Goal: Obtain resource: Obtain resource

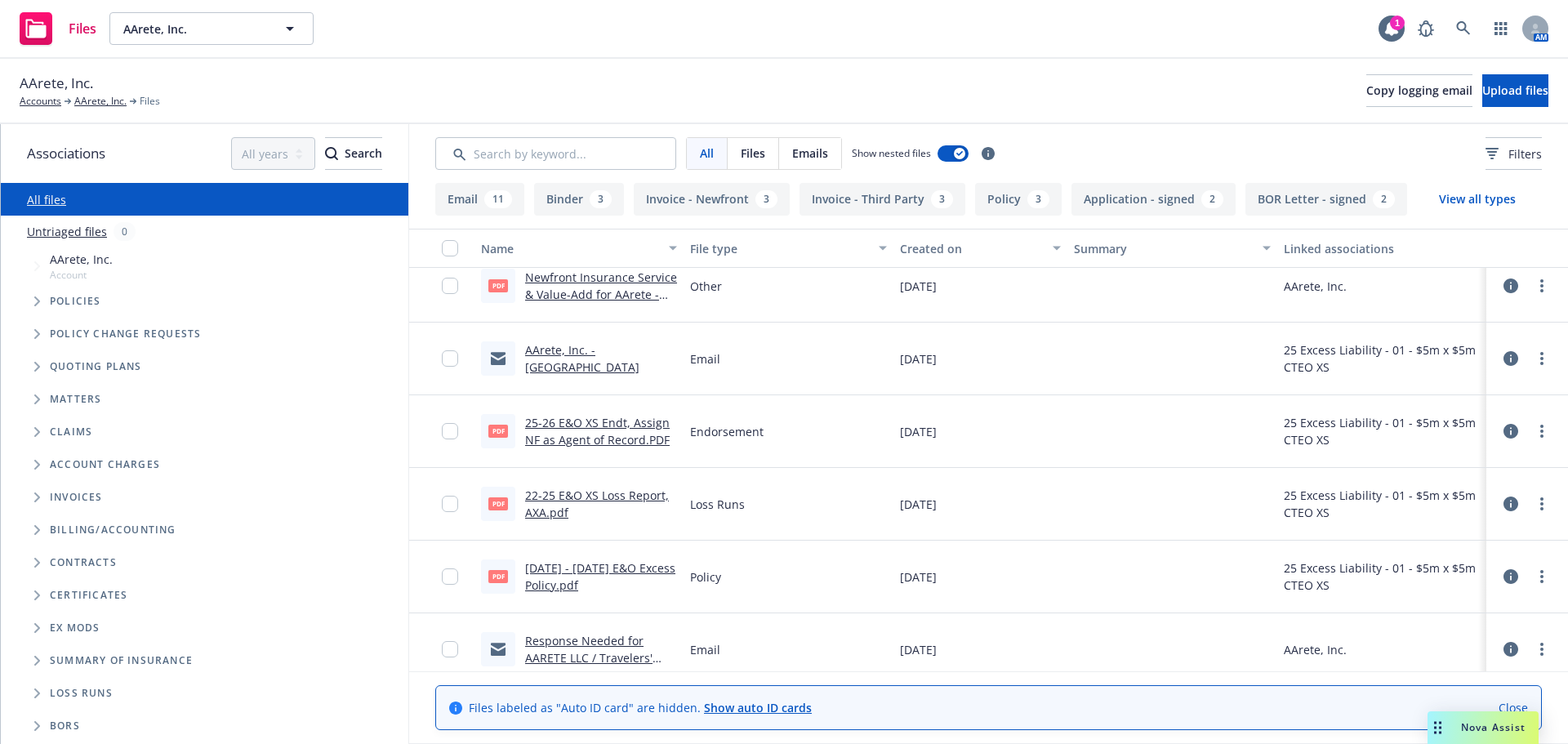
scroll to position [163, 0]
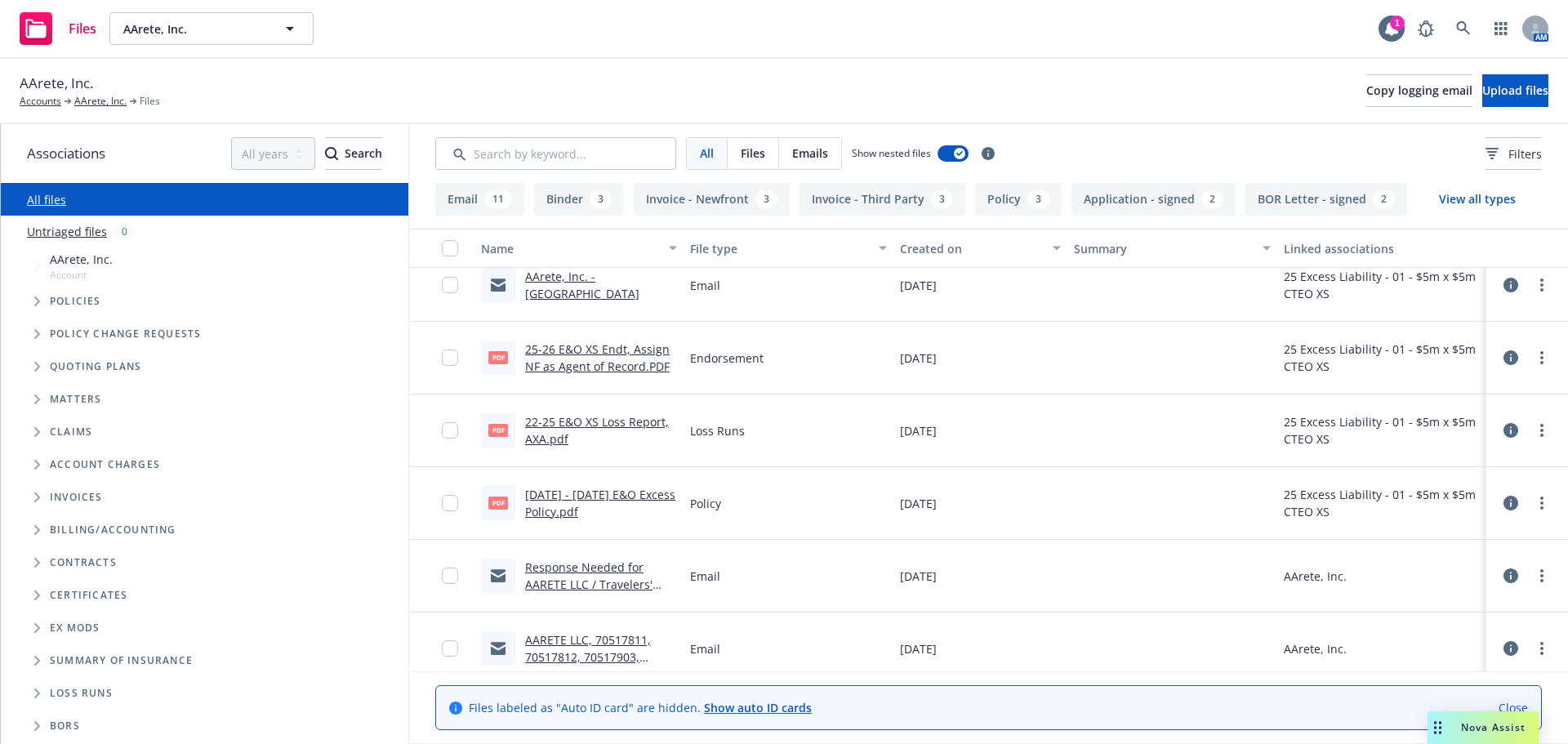
click at [606, 289] on link "AArete, Inc. - [GEOGRAPHIC_DATA]" at bounding box center [582, 285] width 114 height 33
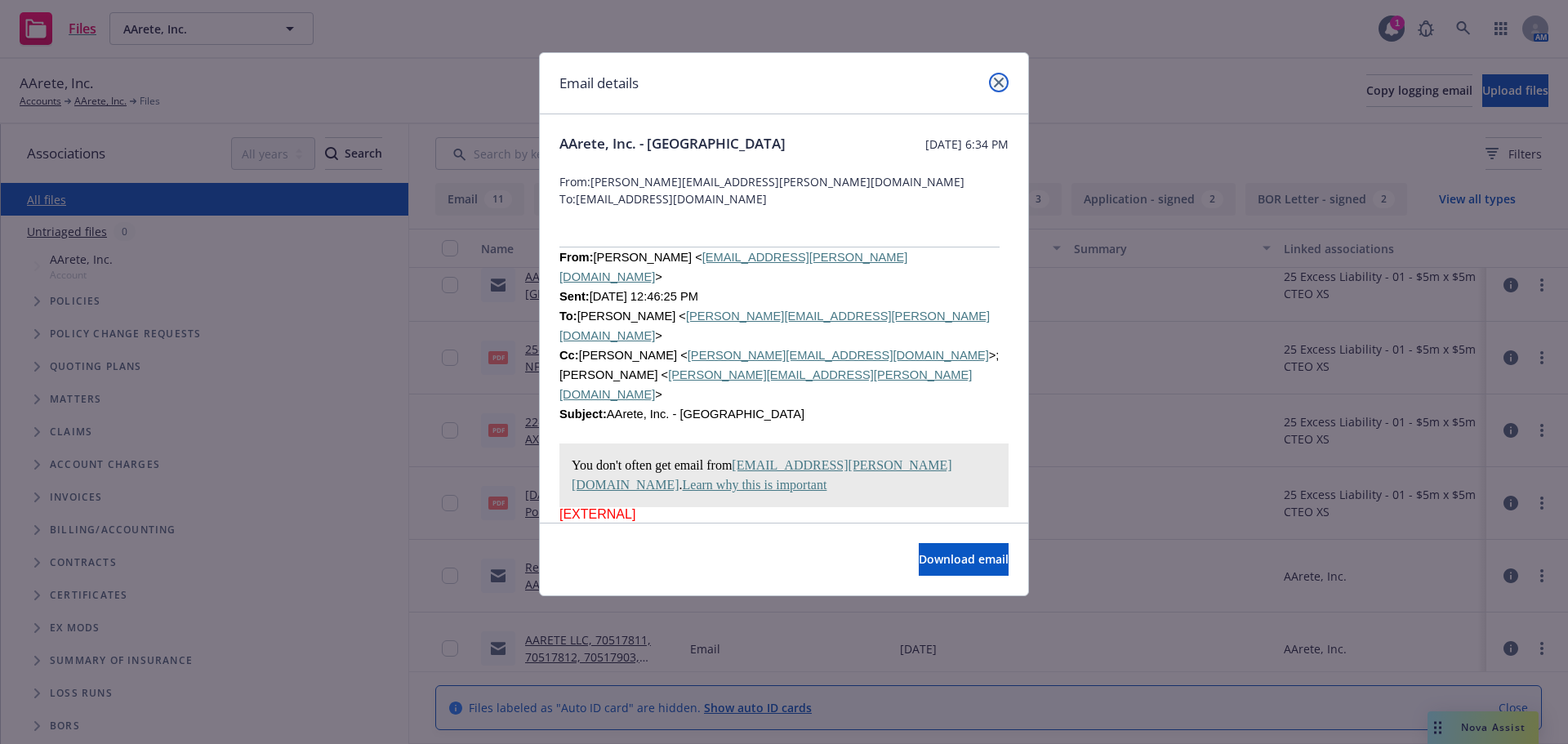
click at [1005, 85] on link "close" at bounding box center [998, 82] width 19 height 19
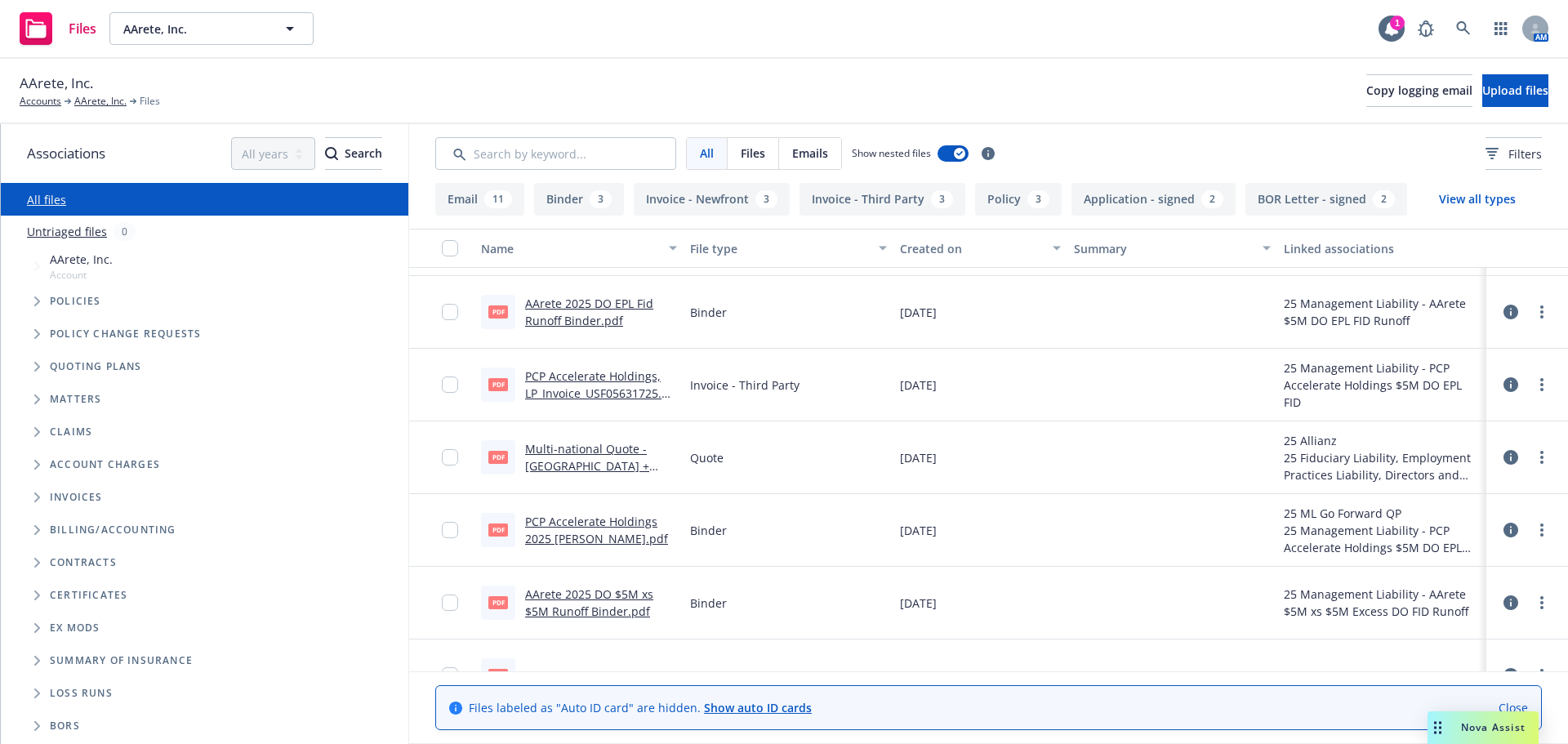
scroll to position [2116, 0]
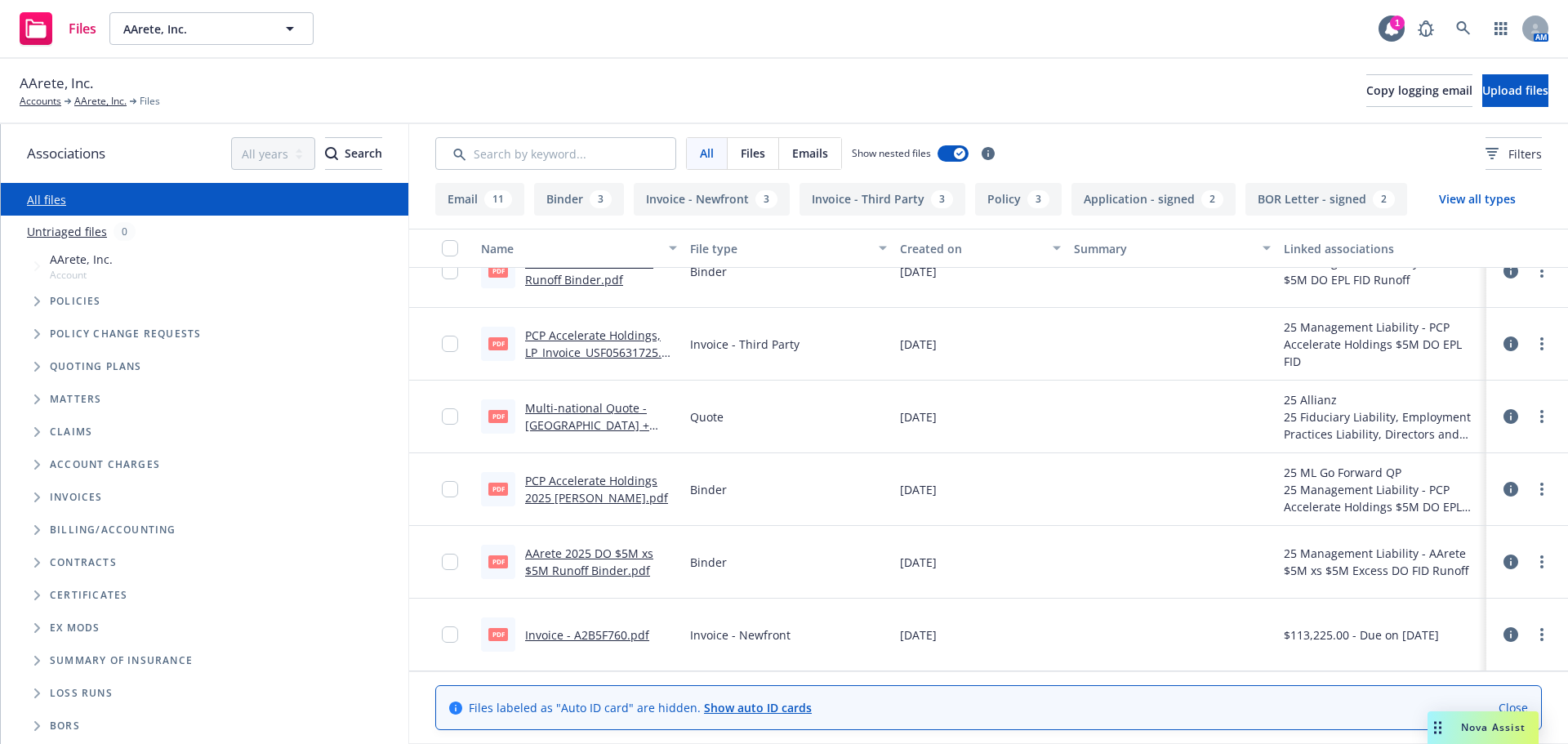
click at [464, 208] on button "Email 11" at bounding box center [479, 199] width 89 height 33
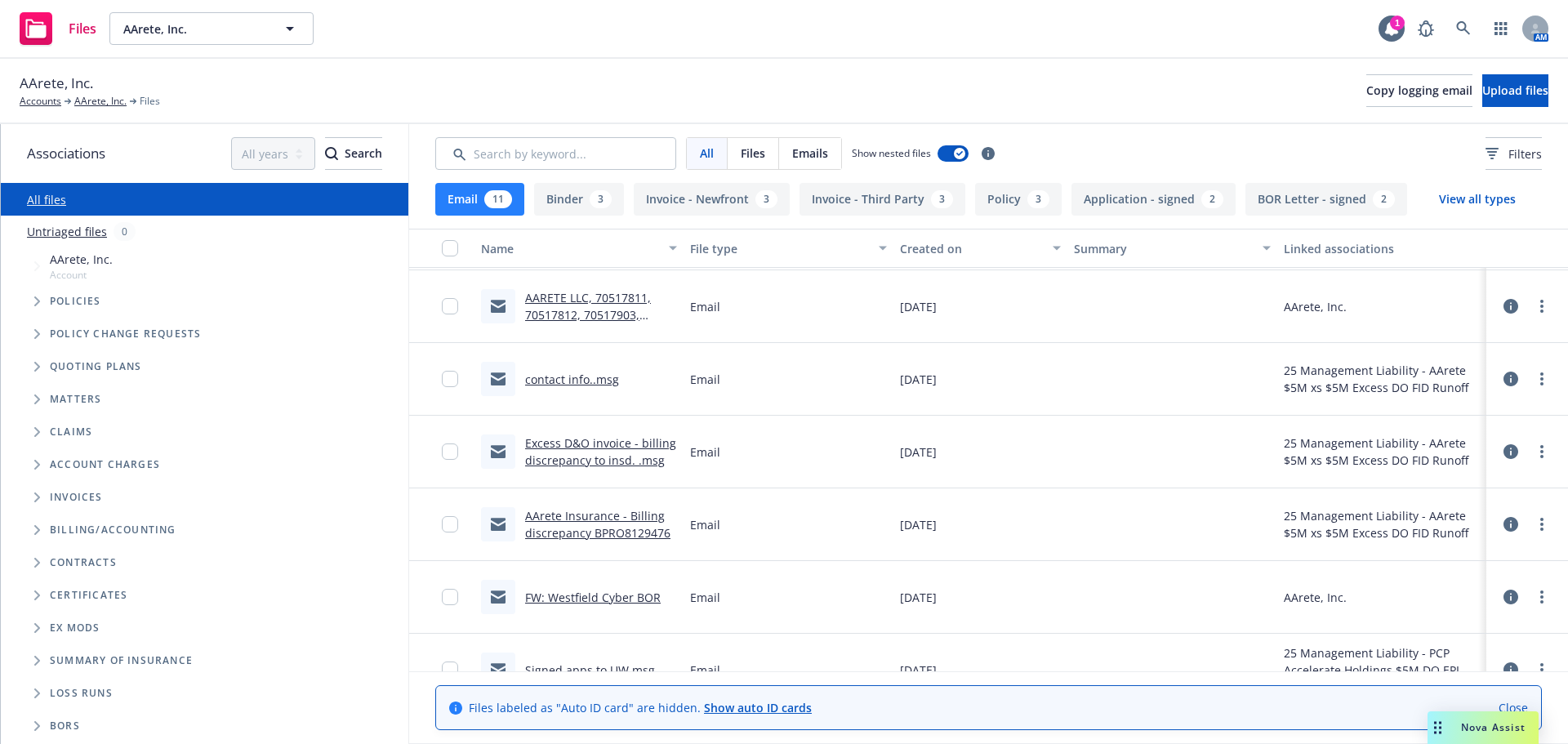
scroll to position [311, 0]
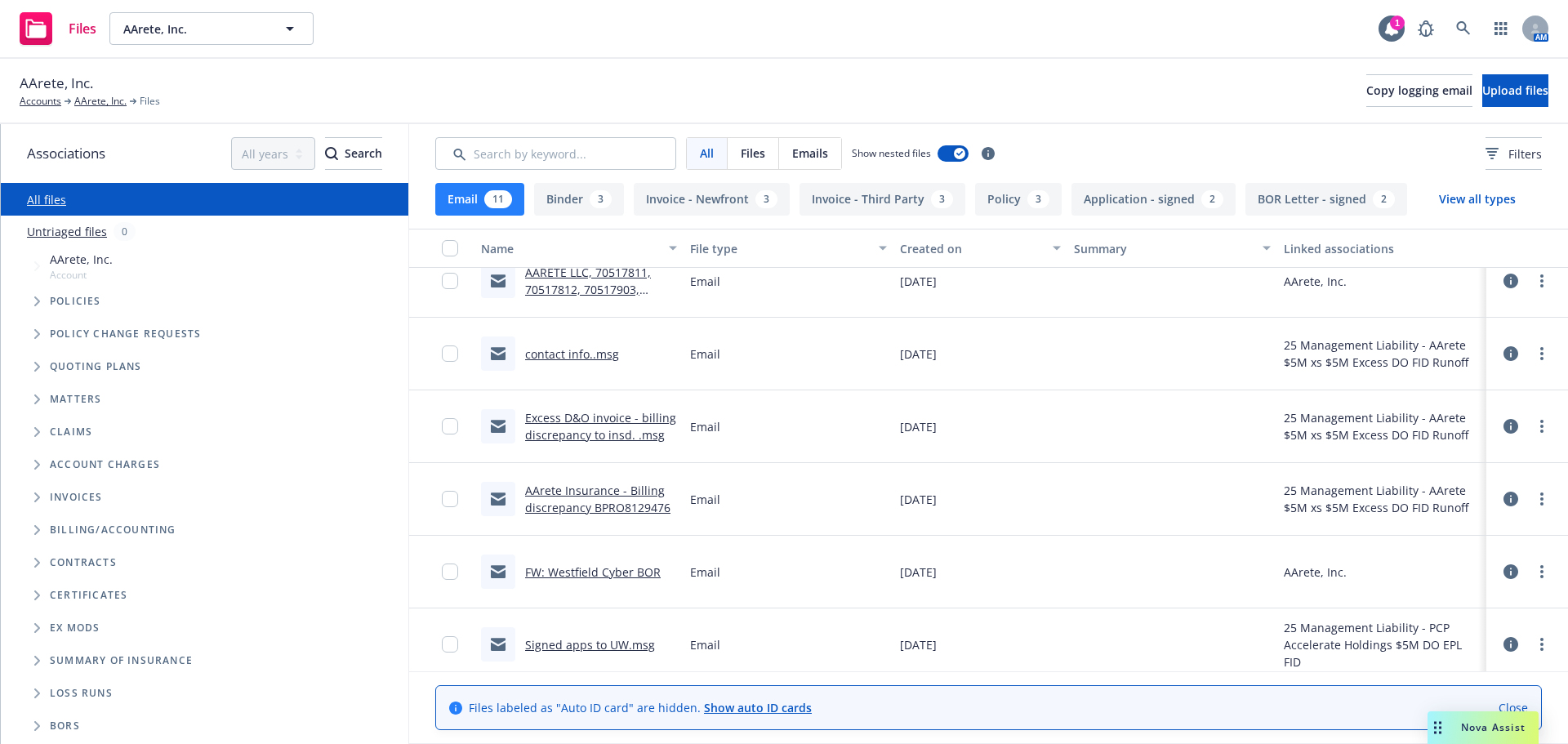
click at [613, 578] on link "FW: Westfield Cyber BOR" at bounding box center [593, 571] width 135 height 16
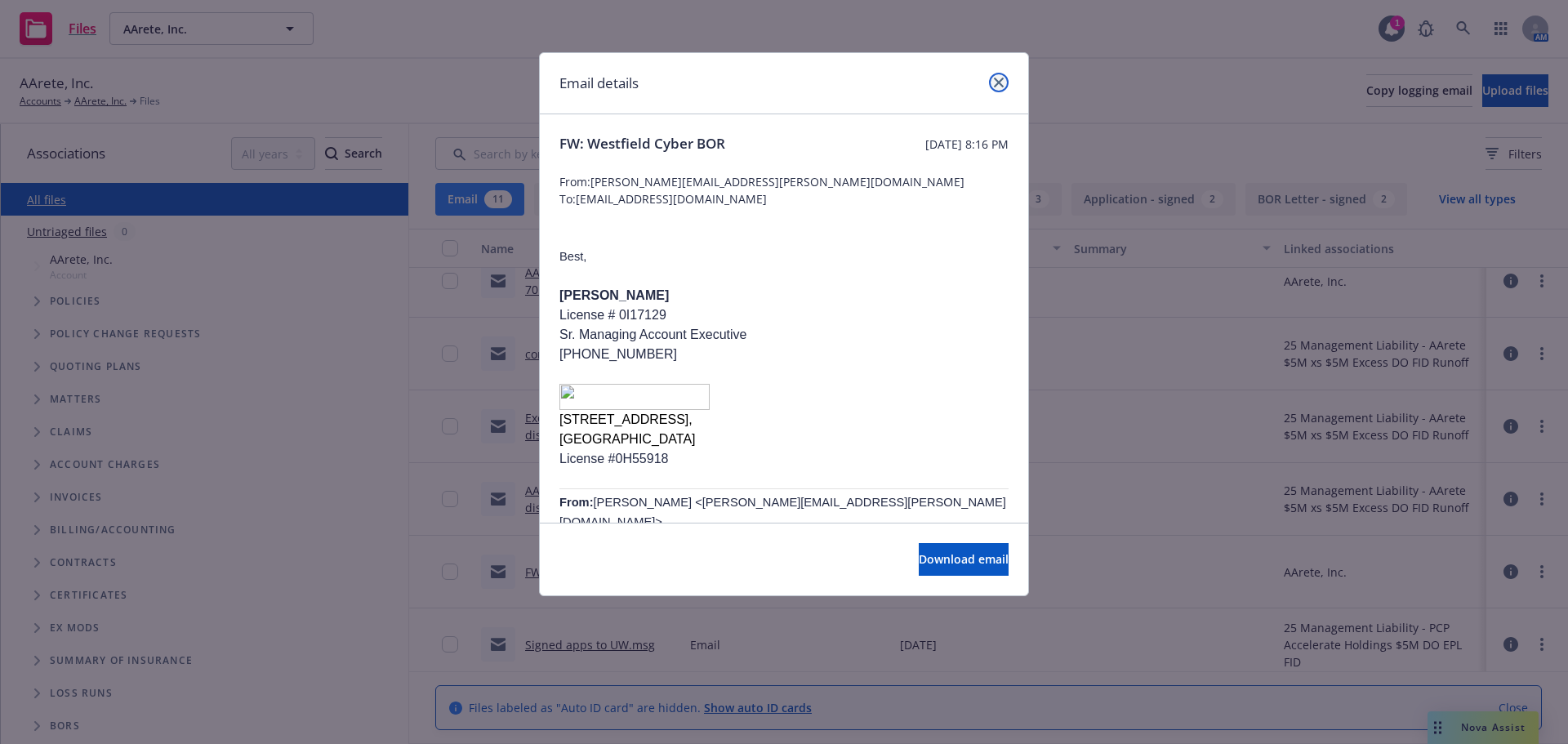
click at [1005, 87] on link "close" at bounding box center [998, 82] width 19 height 19
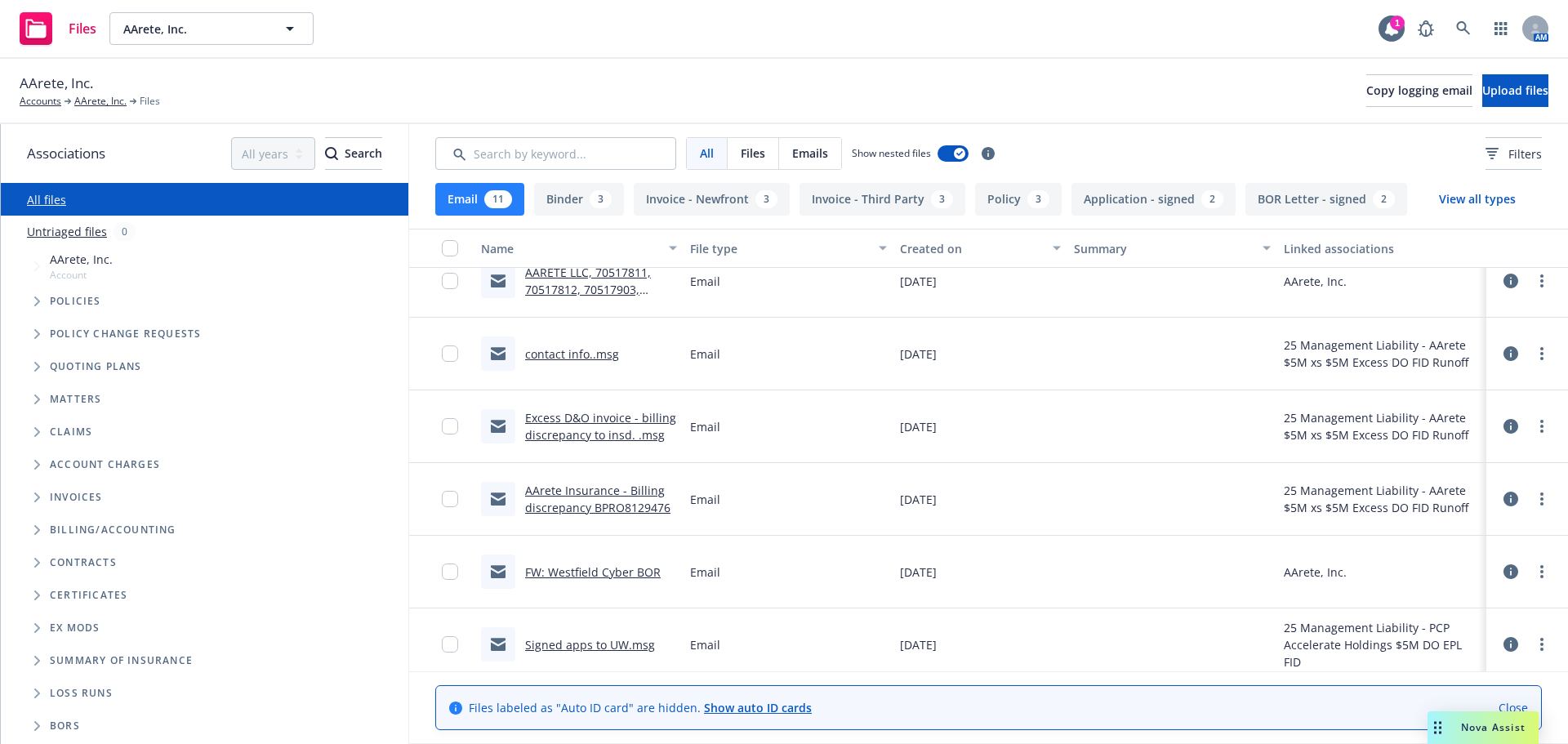
click at [35, 298] on icon "Tree Example" at bounding box center [37, 301] width 6 height 10
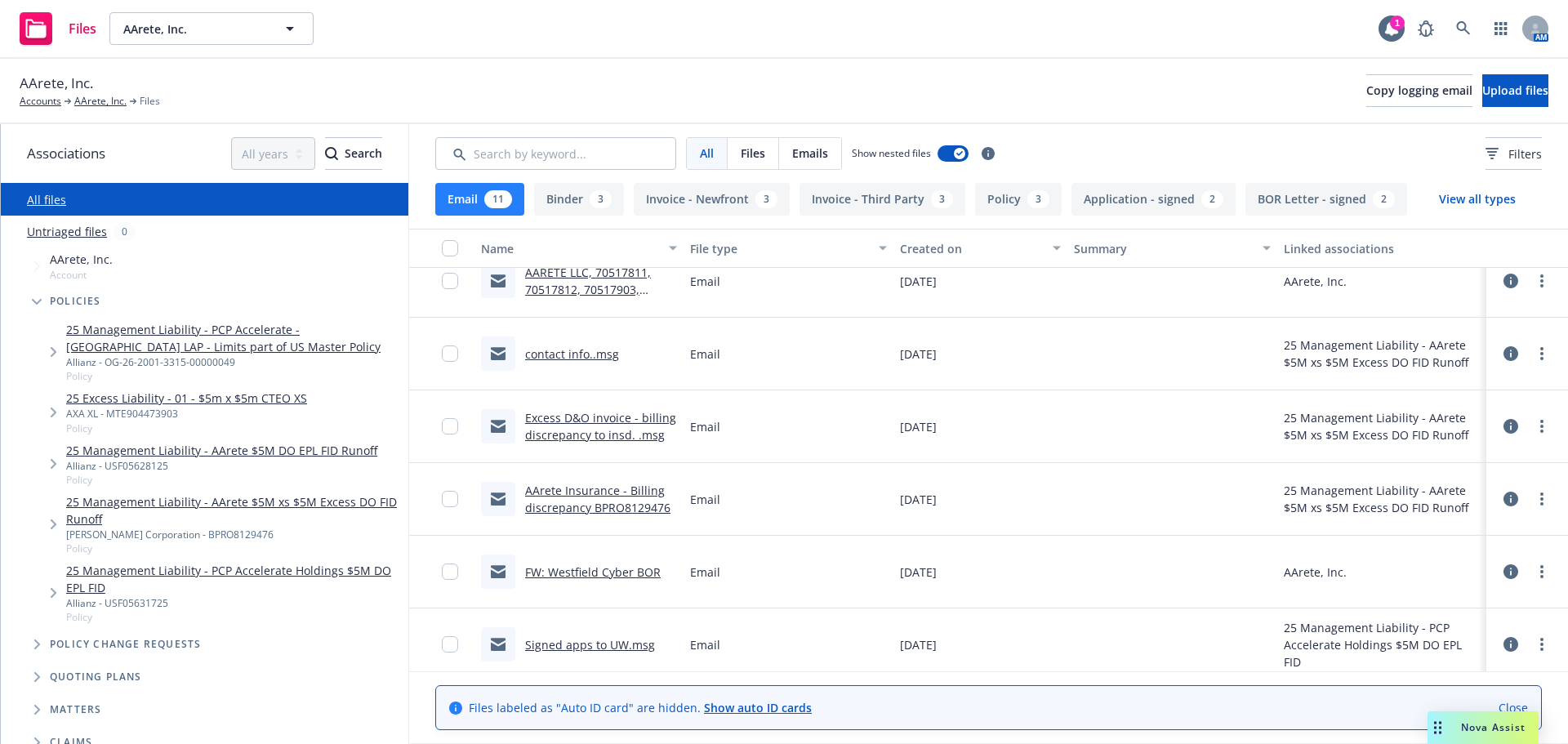
click at [39, 259] on span "Tree Example" at bounding box center [37, 266] width 26 height 26
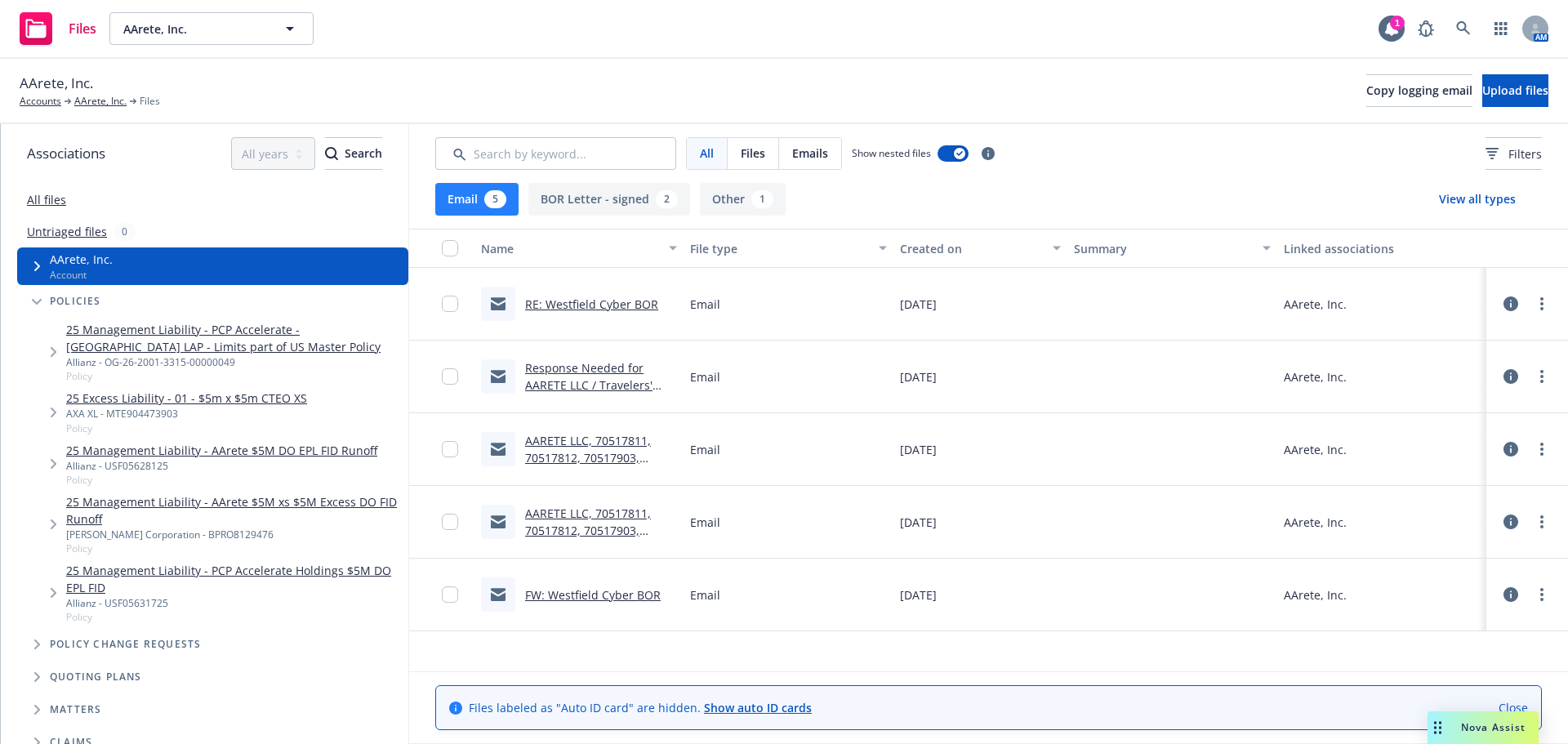
click at [37, 267] on icon "Tree Example" at bounding box center [37, 266] width 5 height 10
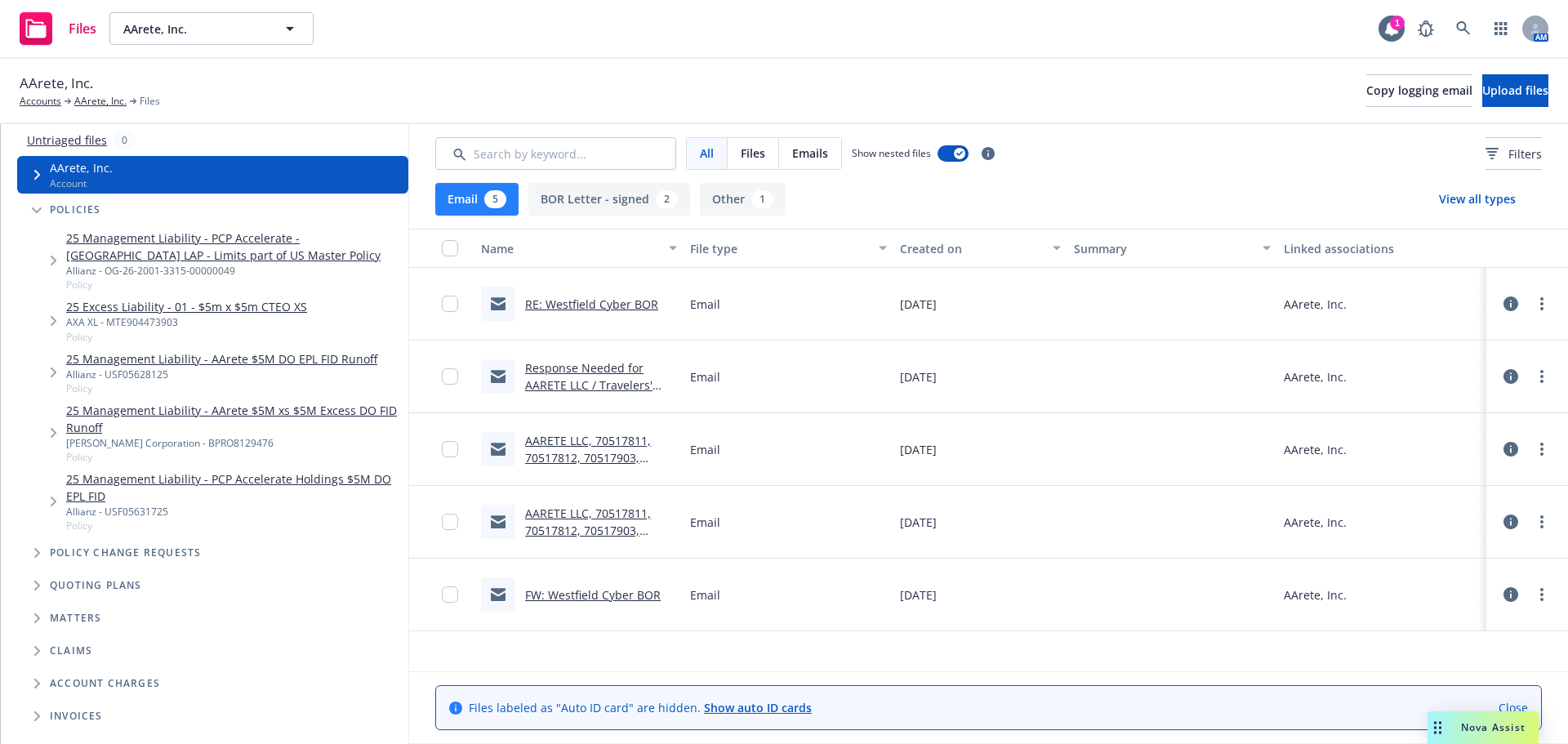
scroll to position [245, 0]
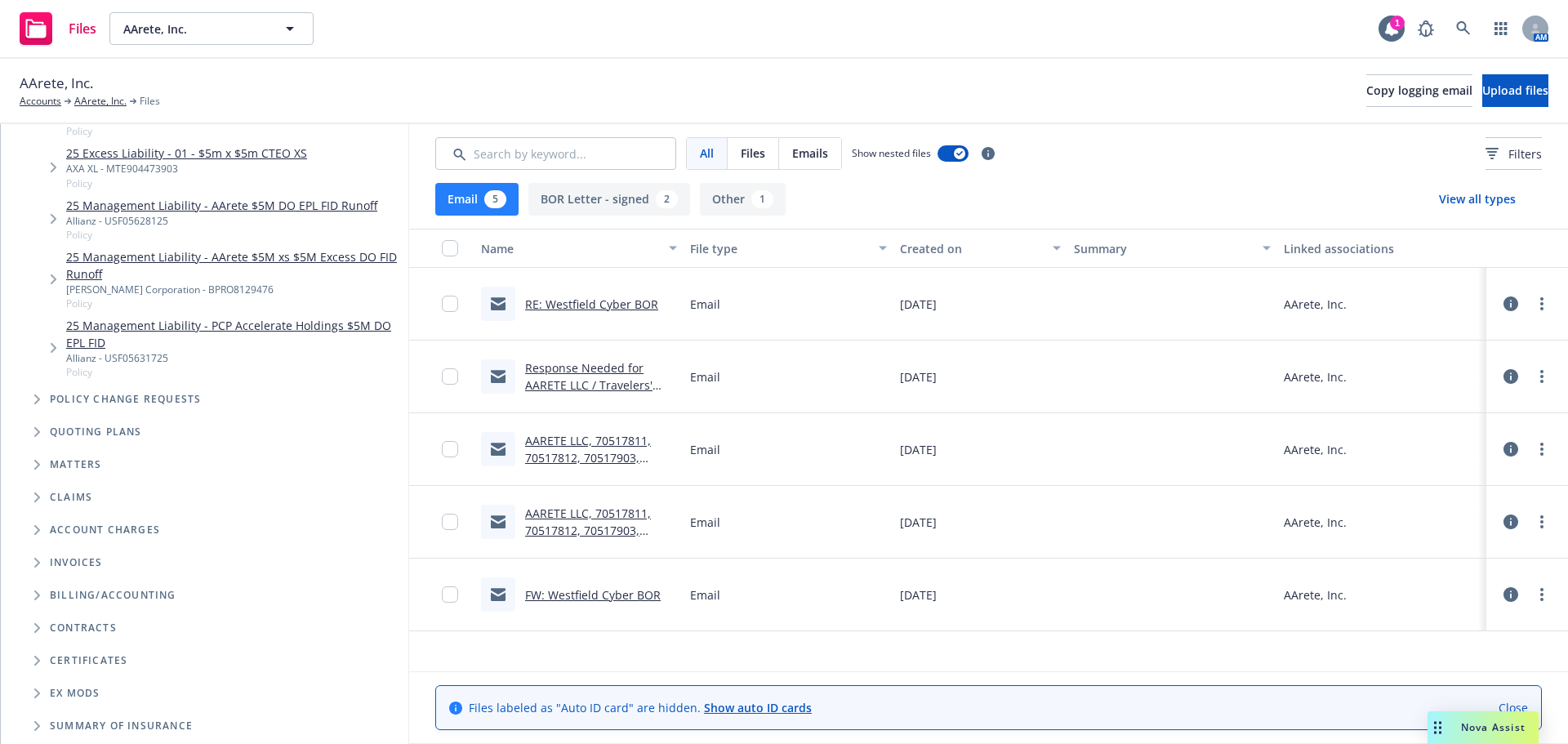
click at [29, 401] on span "Tree Example" at bounding box center [37, 399] width 26 height 26
click at [35, 399] on icon "Tree Example" at bounding box center [37, 400] width 10 height 5
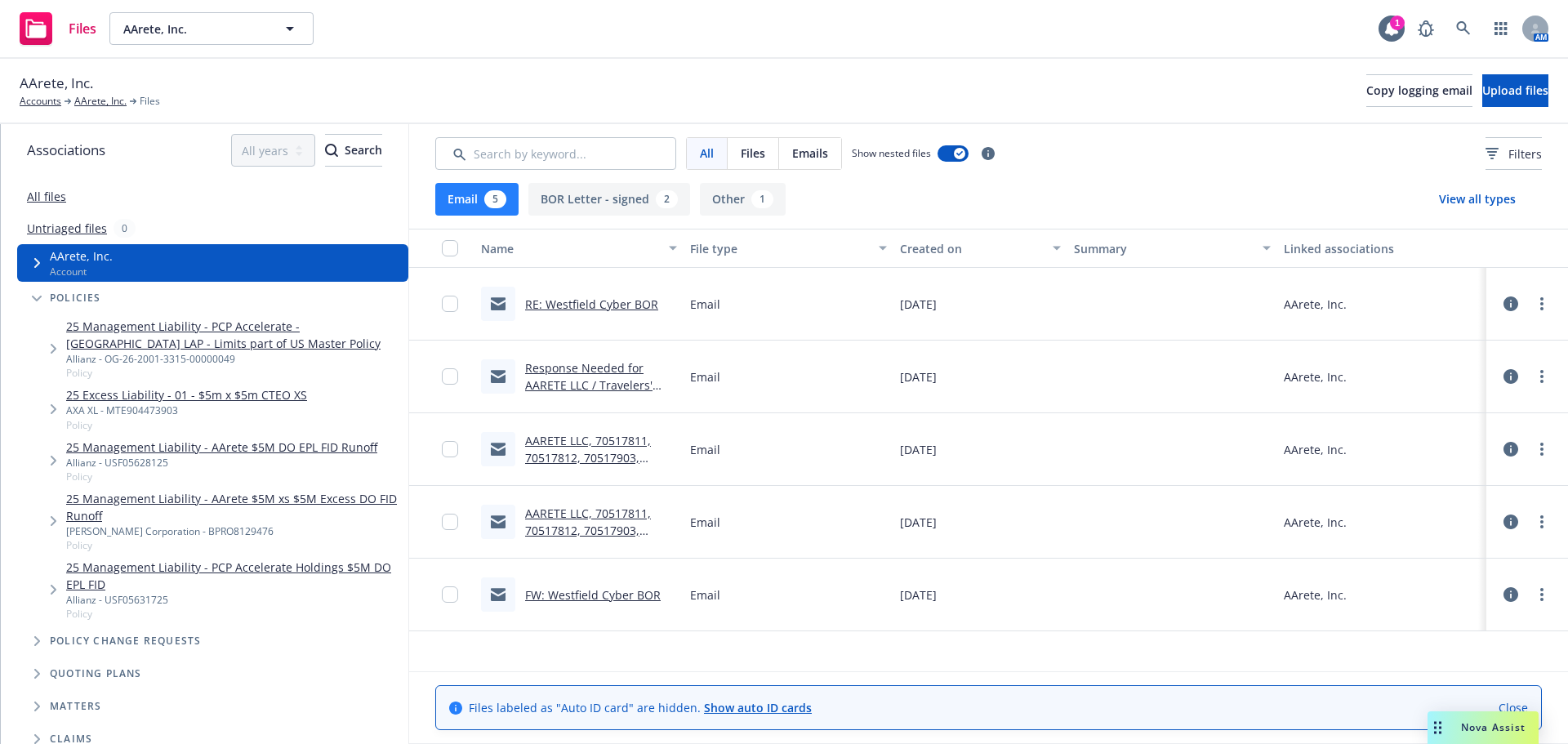
scroll to position [0, 0]
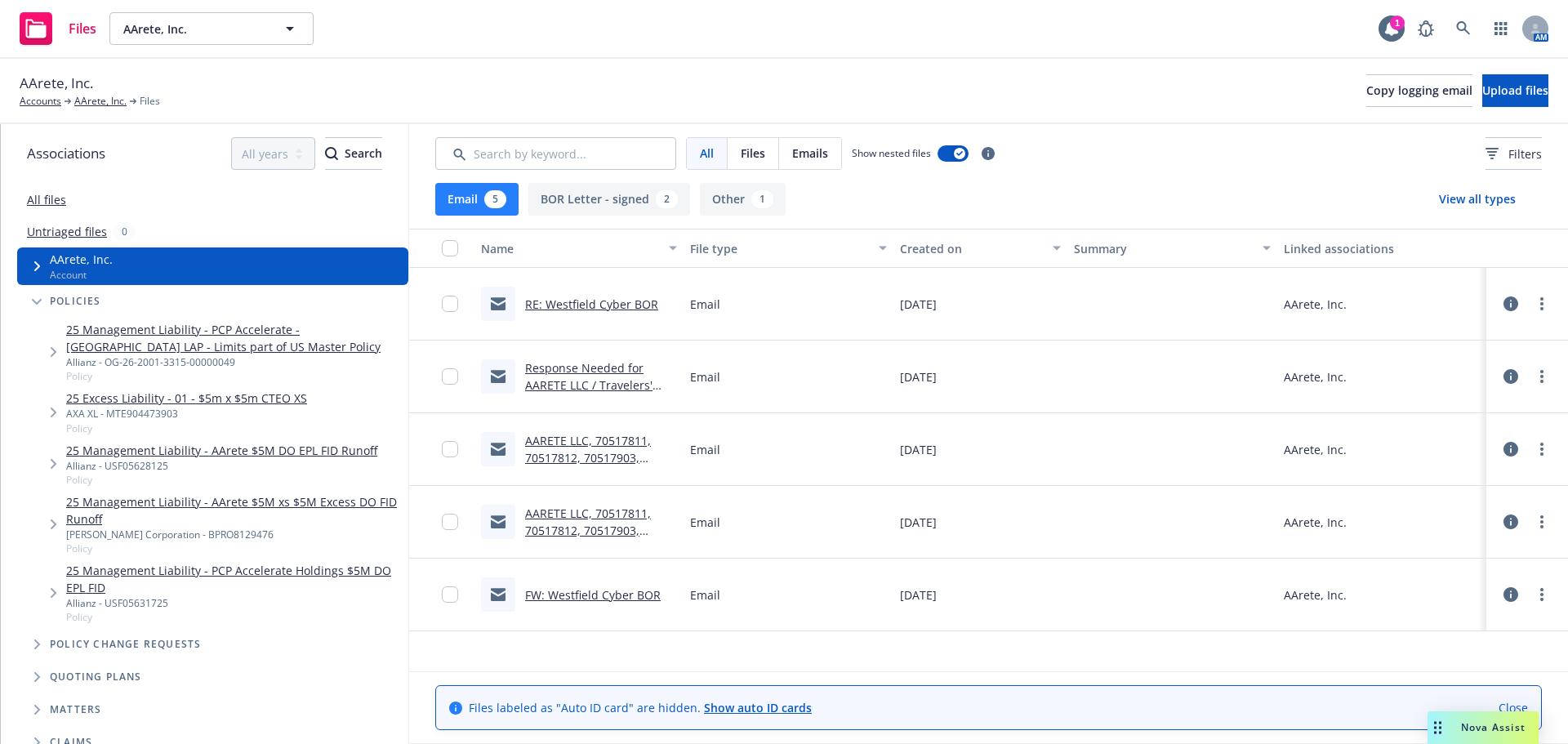
click at [34, 264] on span "Tree Example" at bounding box center [37, 266] width 26 height 26
click at [38, 267] on icon "Tree Example" at bounding box center [37, 266] width 5 height 10
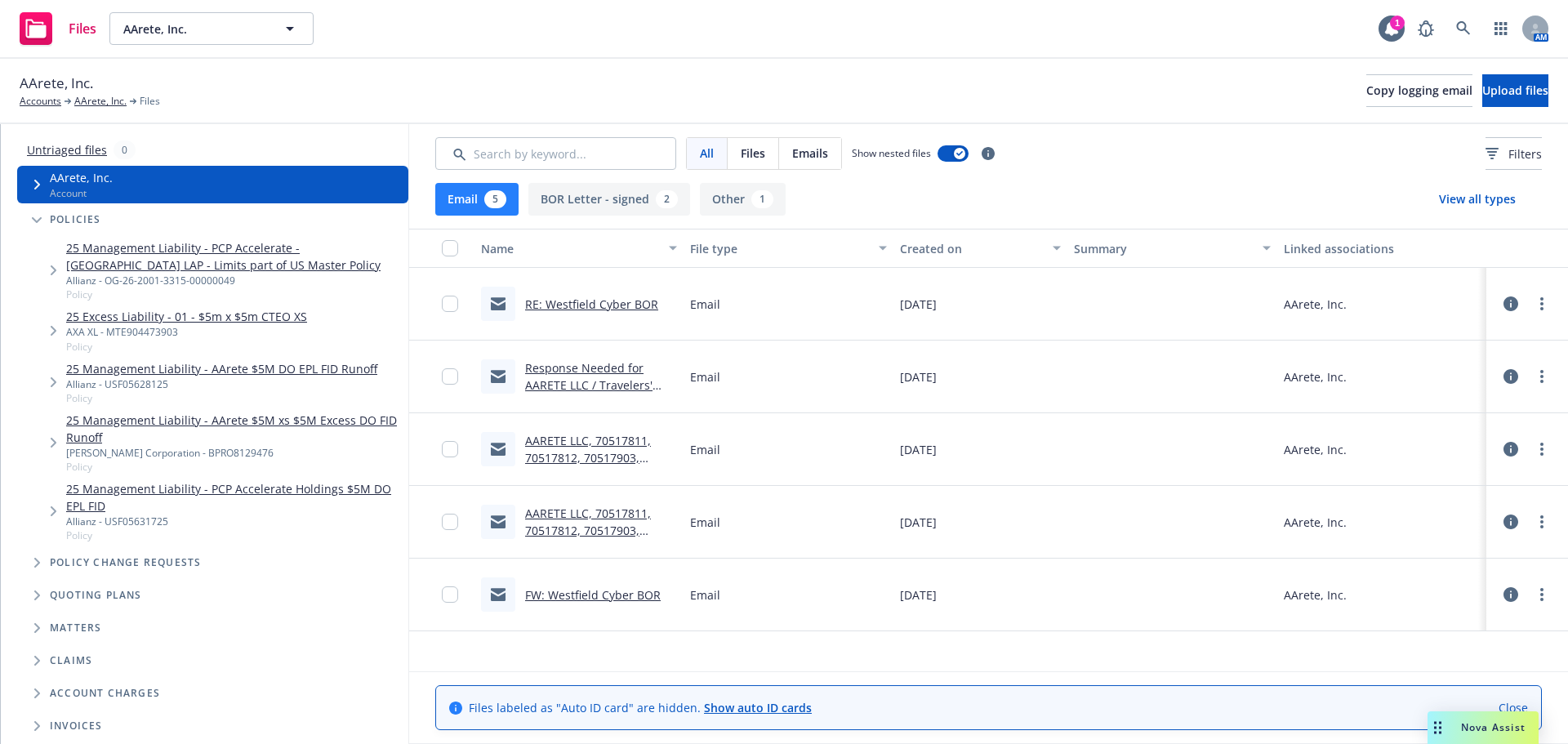
click at [33, 181] on span "Tree Example" at bounding box center [37, 184] width 26 height 26
